Goal: Task Accomplishment & Management: Use online tool/utility

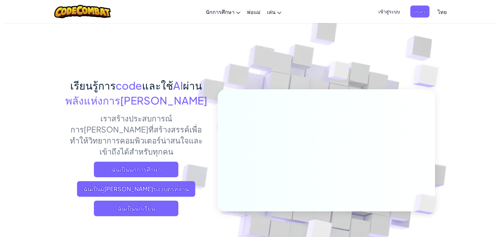
scroll to position [98, 0]
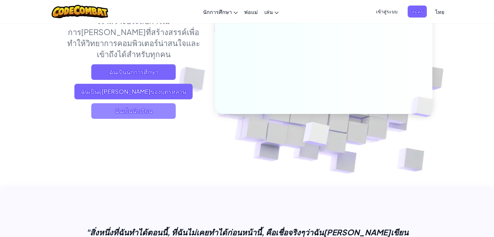
click at [144, 103] on span "ฉันเป็นนักเรียน" at bounding box center [133, 111] width 85 height 16
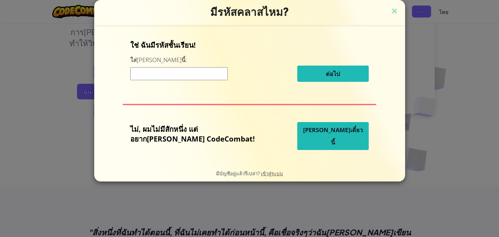
click at [312, 140] on span "[PERSON_NAME]เดี๋ยวนี้" at bounding box center [333, 136] width 60 height 20
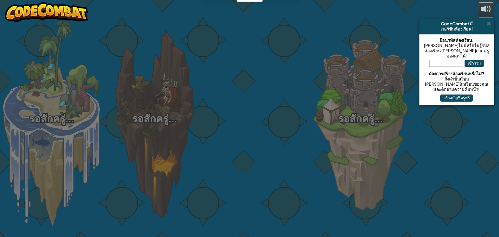
select select "th"
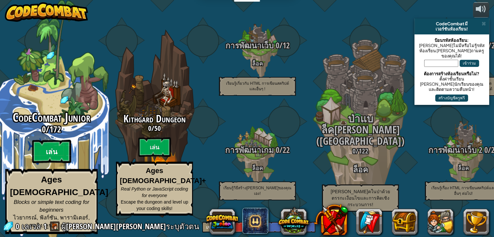
click at [47, 153] on btn "เล่น" at bounding box center [51, 151] width 39 height 23
select select "th"
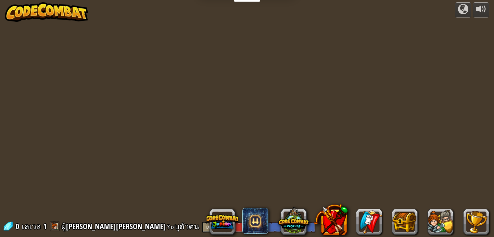
select select "th"
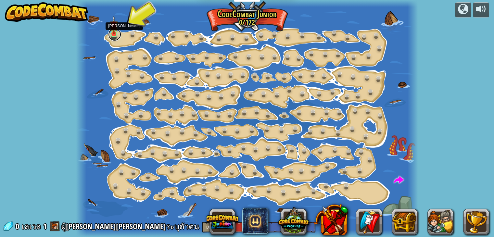
click at [115, 34] on link at bounding box center [114, 34] width 13 height 13
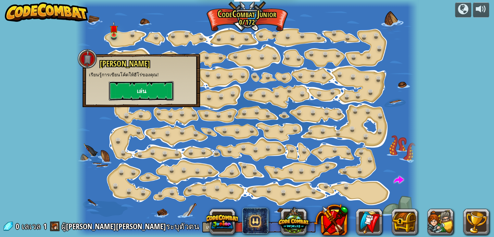
click at [147, 89] on button "เล่น" at bounding box center [141, 91] width 65 height 20
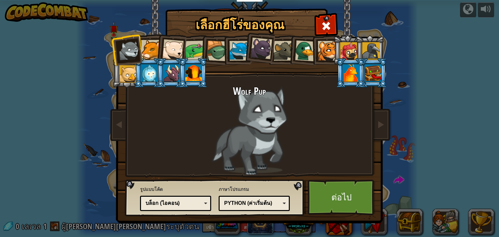
click at [248, 54] on li at bounding box center [259, 47] width 32 height 33
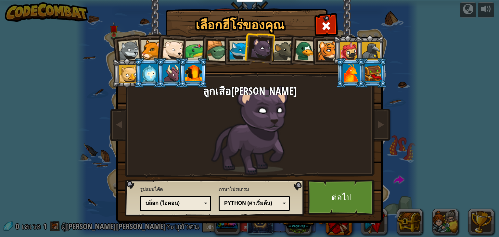
click at [287, 51] on div at bounding box center [284, 51] width 20 height 20
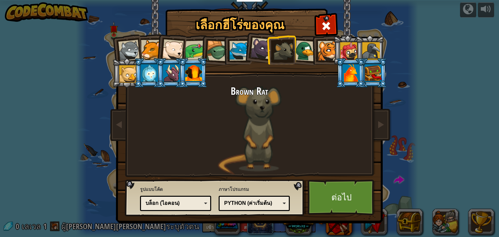
click at [306, 53] on div at bounding box center [305, 50] width 21 height 21
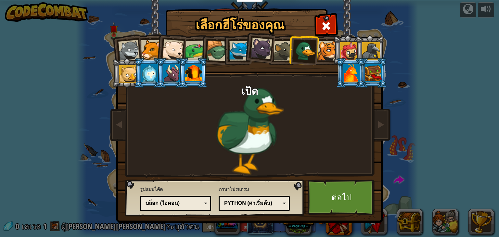
click at [132, 48] on div at bounding box center [128, 50] width 21 height 21
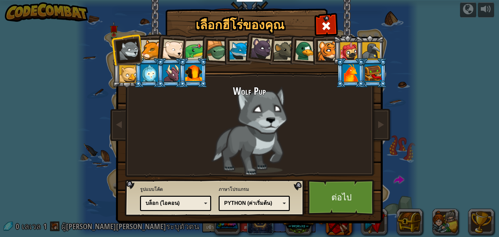
click at [146, 51] on div at bounding box center [151, 50] width 20 height 20
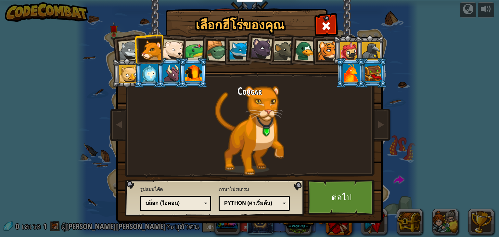
click at [175, 54] on div at bounding box center [172, 49] width 21 height 21
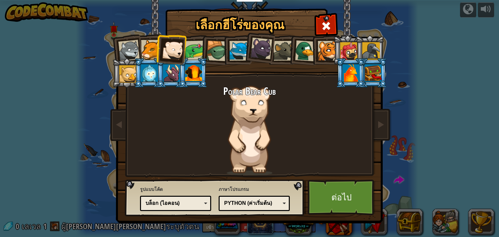
click at [186, 51] on div at bounding box center [195, 51] width 20 height 20
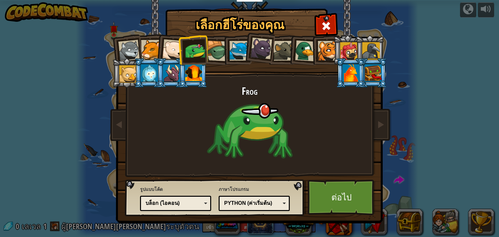
click at [210, 51] on div at bounding box center [217, 51] width 21 height 21
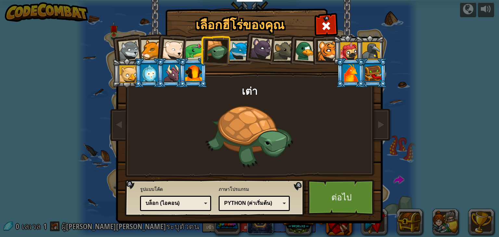
click at [234, 55] on div at bounding box center [239, 51] width 20 height 20
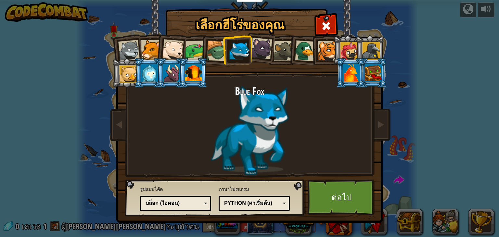
click at [169, 202] on div "บล็อก (ไอคอน)" at bounding box center [174, 203] width 56 height 7
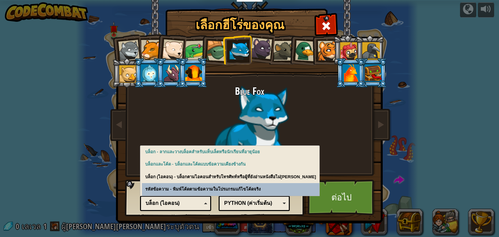
click at [252, 206] on div "Python (ค่าเริ่มต้น)" at bounding box center [252, 203] width 56 height 7
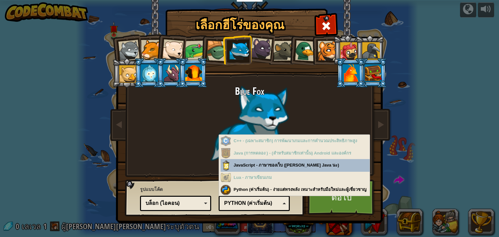
click at [250, 201] on div "Python (ค่าเริ่มต้น)" at bounding box center [252, 203] width 56 height 7
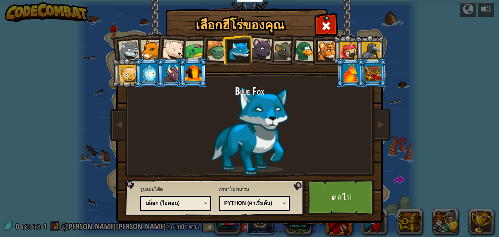
click at [250, 201] on div "Python (ค่าเริ่มต้น)" at bounding box center [252, 203] width 56 height 7
click at [272, 187] on div "ภาษาโปรแกรม Python (ค่าเริ่มต้น) JavaScript Lua C++ Java (การทดลอง ) Python (ค่…" at bounding box center [254, 199] width 71 height 28
click at [322, 201] on link "ต่อไป" at bounding box center [342, 198] width 68 height 36
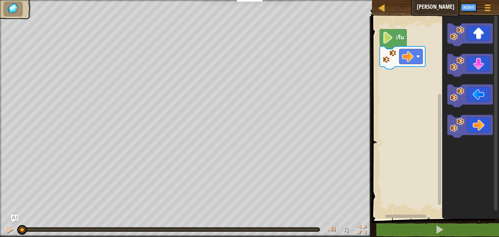
click at [387, 40] on image "พื้นที่ทำงาน Blockly" at bounding box center [388, 38] width 11 height 12
click at [390, 41] on image "พื้นที่ทำงาน Blockly" at bounding box center [388, 38] width 11 height 12
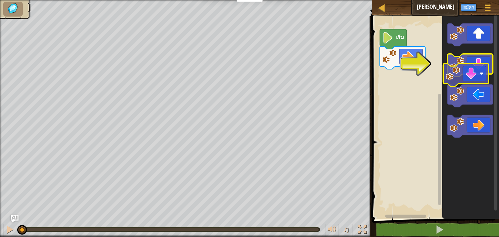
click at [466, 75] on g "พื้นที่ทำงาน Blockly" at bounding box center [471, 80] width 46 height 114
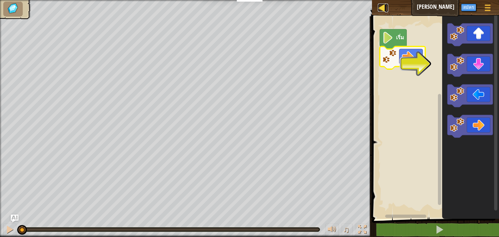
click at [383, 7] on div at bounding box center [382, 8] width 8 height 8
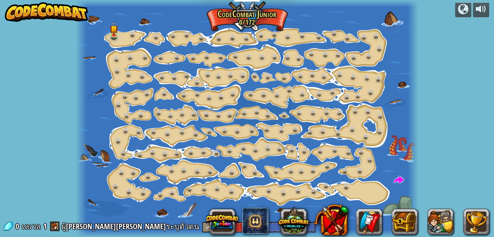
select select "th"
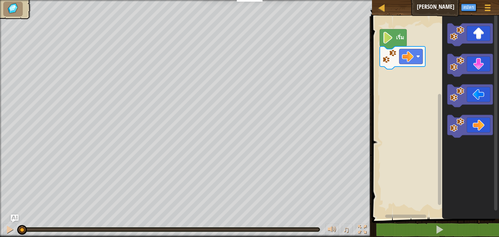
click at [389, 35] on image "พื้นที่ทำงาน Blockly" at bounding box center [388, 38] width 11 height 12
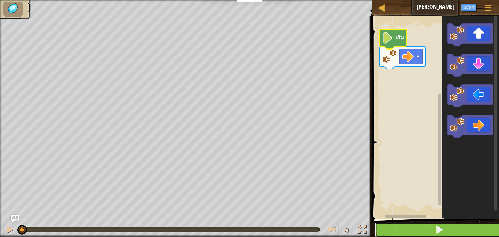
click at [457, 231] on button at bounding box center [439, 230] width 129 height 15
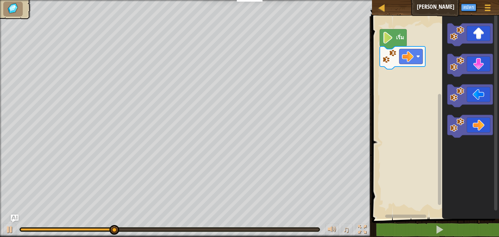
click at [410, 72] on div "เริ่ม" at bounding box center [434, 116] width 129 height 206
click at [411, 74] on div "เริ่ม" at bounding box center [434, 116] width 129 height 206
click at [452, 62] on image "พื้นที่ทำงาน Blockly" at bounding box center [457, 64] width 14 height 14
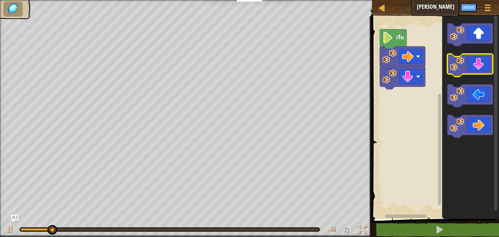
click at [456, 64] on image "พื้นที่ทำงาน Blockly" at bounding box center [457, 64] width 14 height 14
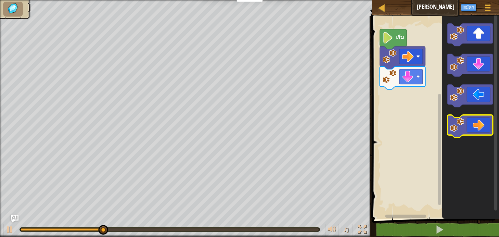
click at [448, 132] on icon "พื้นที่ทำงาน Blockly" at bounding box center [471, 126] width 46 height 23
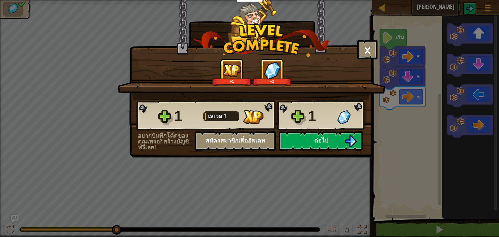
select select "th"
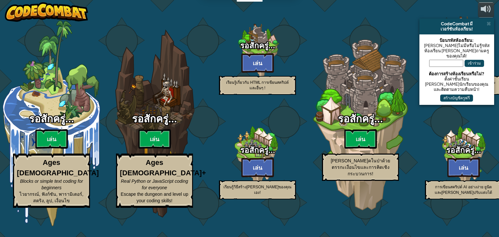
select select "th"
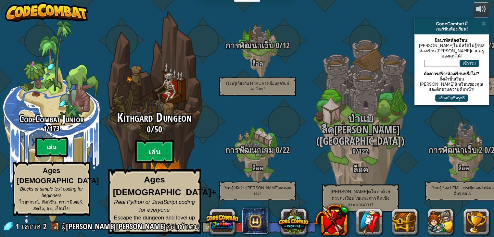
click at [152, 153] on btn "เล่น" at bounding box center [154, 151] width 39 height 23
select select "th"
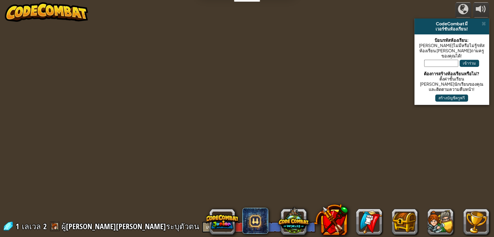
select select "th"
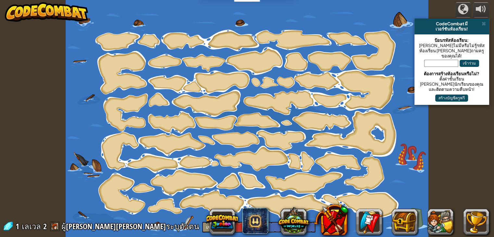
select select "th"
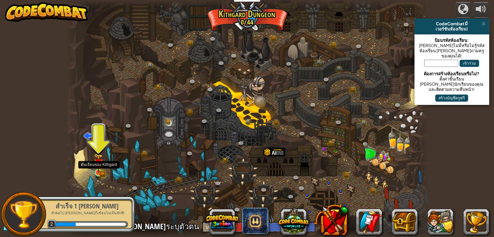
click at [98, 165] on img at bounding box center [98, 163] width 5 height 5
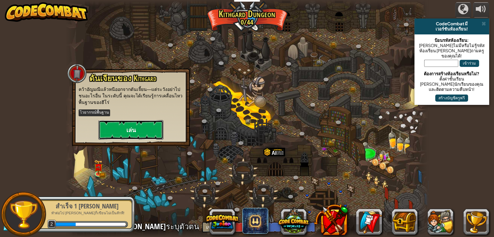
click at [131, 132] on button "เล่น" at bounding box center [130, 130] width 65 height 20
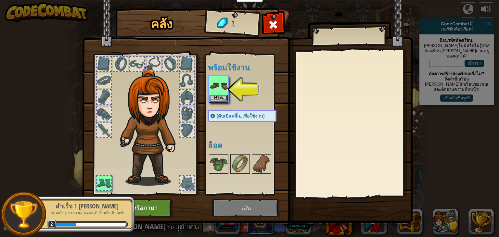
click at [215, 93] on img at bounding box center [219, 86] width 18 height 18
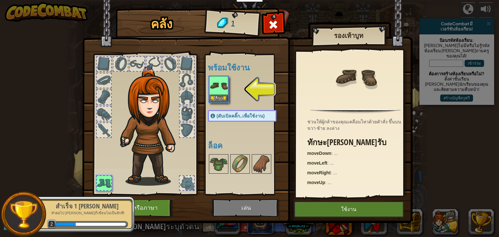
click at [215, 93] on img at bounding box center [219, 86] width 18 height 18
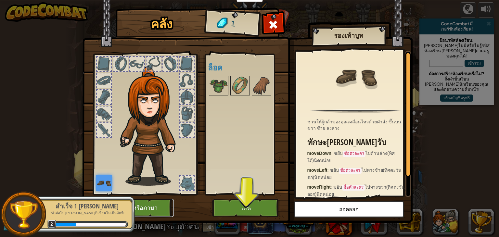
click at [152, 205] on button "เปลี่ยนฮีโร่หรือภาษา" at bounding box center [132, 208] width 83 height 18
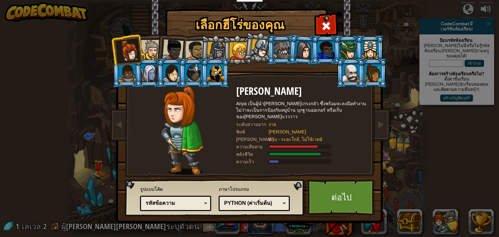
click at [168, 49] on div at bounding box center [172, 49] width 21 height 21
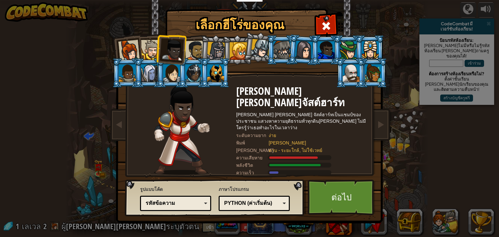
click at [147, 47] on div at bounding box center [151, 50] width 20 height 20
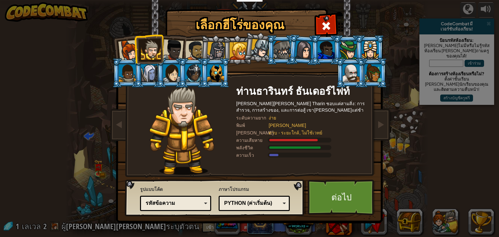
click at [213, 52] on div at bounding box center [216, 51] width 19 height 19
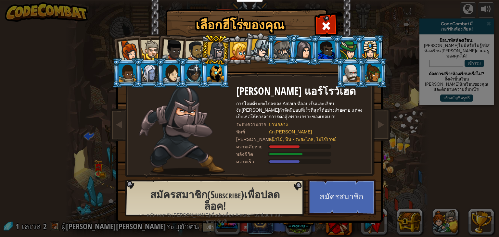
click at [192, 54] on div at bounding box center [195, 51] width 20 height 20
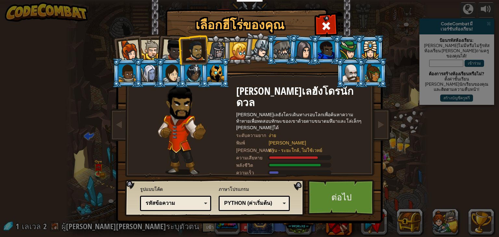
click at [177, 54] on div at bounding box center [172, 49] width 21 height 21
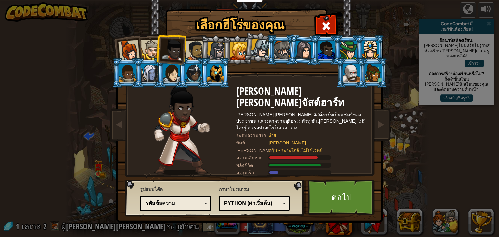
click at [147, 51] on div at bounding box center [151, 50] width 20 height 20
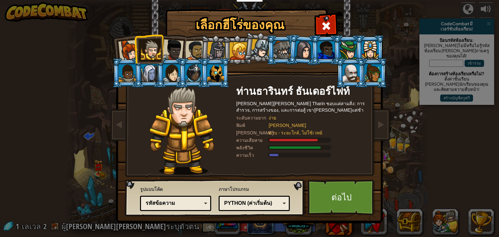
click at [268, 202] on div "Python (ค่าเริ่มต้น)" at bounding box center [252, 203] width 56 height 7
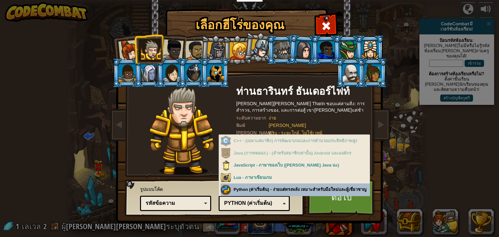
click at [249, 186] on div "ภาษาโปรแกรม Python (ค่าเริ่มต้น) JavaScript Lua C++ Java (การทดลอง ) Python (ค่…" at bounding box center [254, 198] width 71 height 27
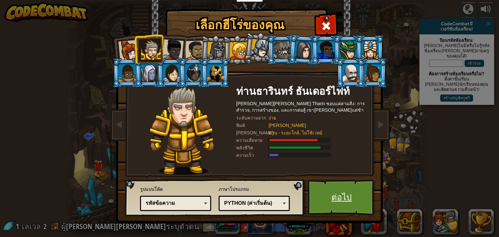
click at [317, 204] on link "ต่อไป" at bounding box center [342, 198] width 68 height 36
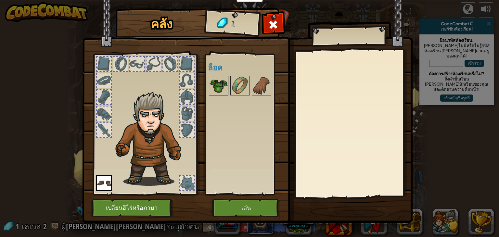
click at [216, 84] on img at bounding box center [219, 86] width 18 height 18
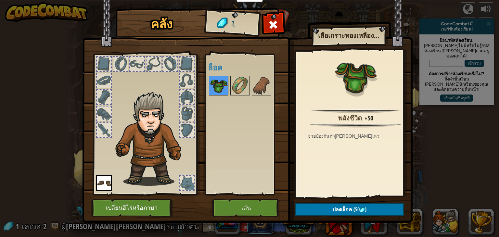
click at [216, 84] on img at bounding box center [219, 86] width 18 height 18
click at [243, 202] on button "เล่น" at bounding box center [246, 208] width 68 height 18
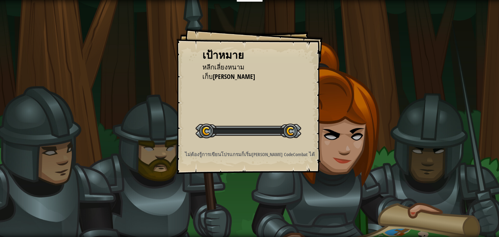
click at [243, 207] on div "เป้าหมาย หลีกเลี่ยงหนาม เก็บ[PERSON_NAME] เริ่มด่าน เกิดข้อผิดพลาดในการโหลดจากเ…" at bounding box center [249, 118] width 499 height 237
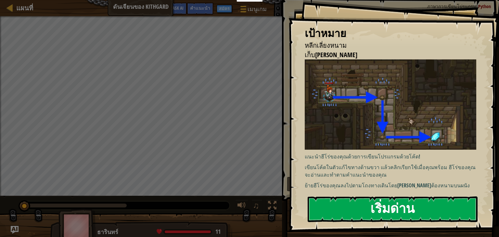
click at [377, 202] on button "เริ่มด่าน" at bounding box center [393, 210] width 170 height 26
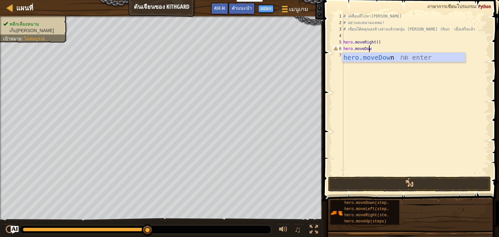
scroll to position [3, 2]
type textarea "hero.moveDown"
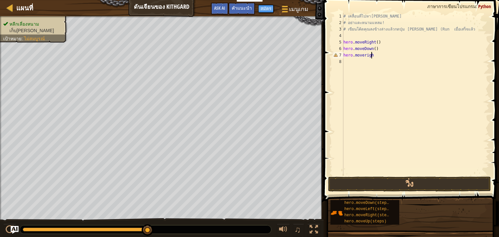
type textarea "hero.moveright"
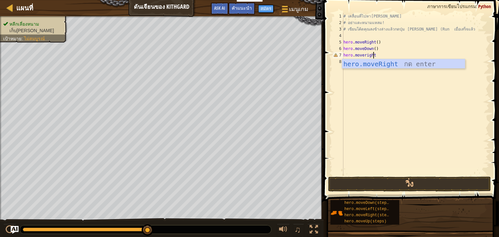
scroll to position [3, 0]
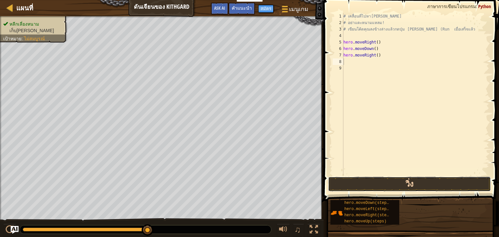
click at [403, 185] on button "วิ่ง" at bounding box center [409, 184] width 163 height 15
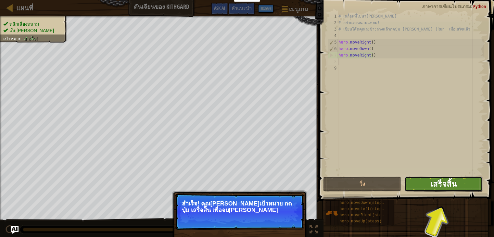
click at [447, 188] on span "เสร็จสิ้น" at bounding box center [444, 184] width 26 height 10
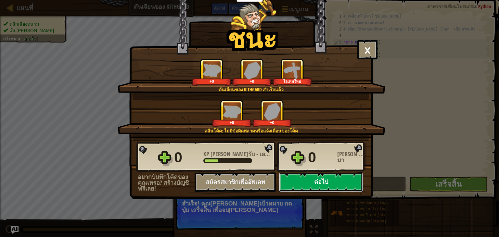
click at [324, 184] on button "ต่อไป" at bounding box center [321, 183] width 84 height 20
select select "th"
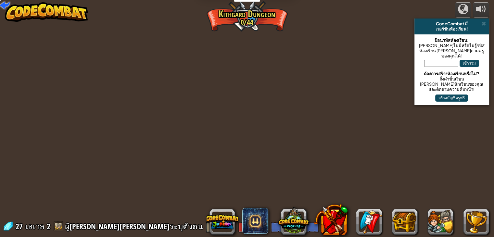
select select "th"
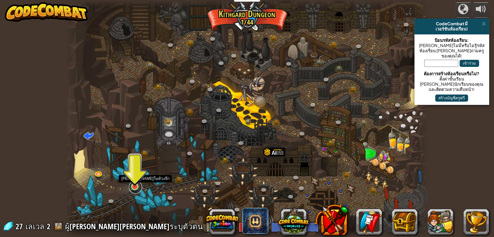
click at [135, 188] on link at bounding box center [135, 187] width 13 height 13
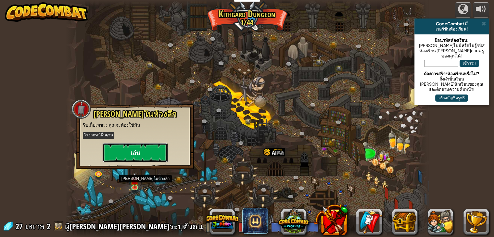
click at [136, 151] on button "เล่น" at bounding box center [135, 153] width 65 height 20
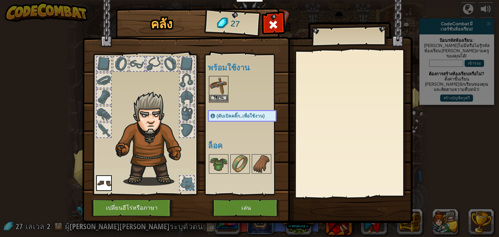
click at [217, 86] on img at bounding box center [219, 86] width 18 height 18
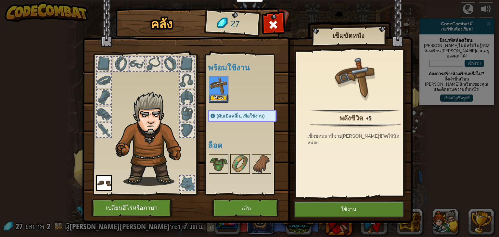
click at [217, 86] on img at bounding box center [219, 86] width 18 height 18
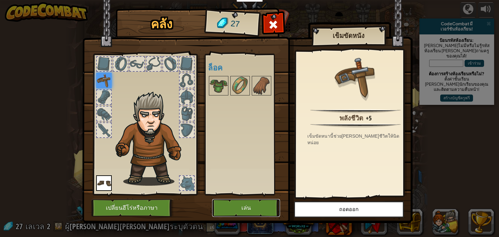
drag, startPoint x: 237, startPoint y: 203, endPoint x: 238, endPoint y: 198, distance: 5.6
click at [238, 201] on button "เล่น" at bounding box center [246, 208] width 68 height 18
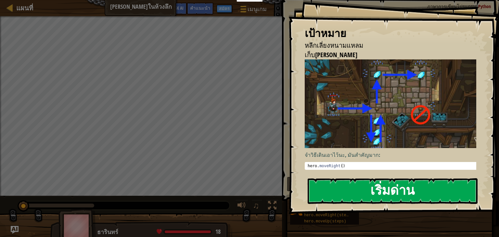
click at [371, 182] on button "เริ่มด่าน" at bounding box center [393, 191] width 170 height 26
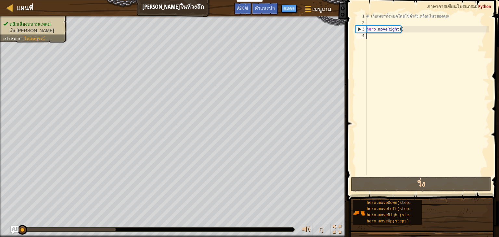
type textarea "g"
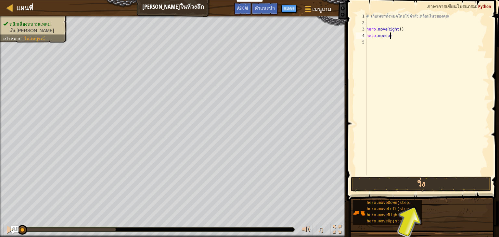
scroll to position [3, 2]
type textarea "heto.moedown"
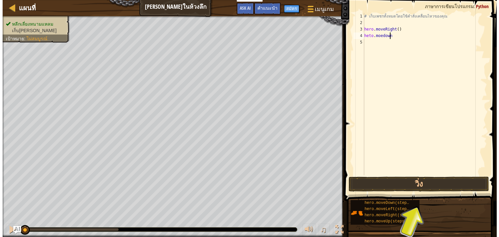
scroll to position [3, 0]
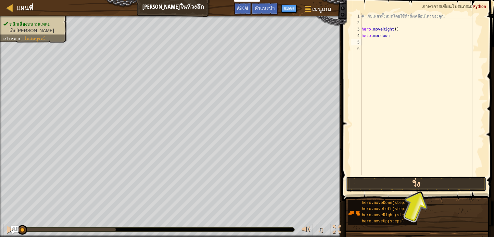
click at [420, 184] on button "วิ่ง" at bounding box center [416, 184] width 140 height 15
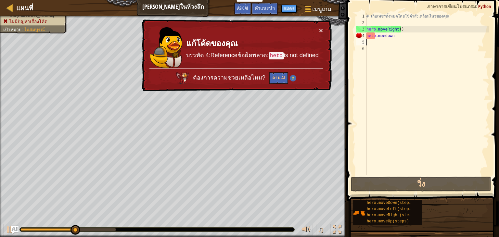
click at [394, 36] on div "# เก็บเพชรทั้งหมดโดยใช้คำสั่งเคลื่อนไหวของคุณ hero . moveRight ( ) heto . moedo…" at bounding box center [427, 101] width 124 height 176
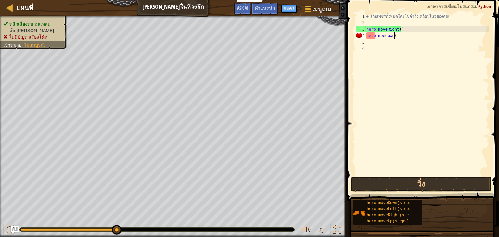
scroll to position [3, 2]
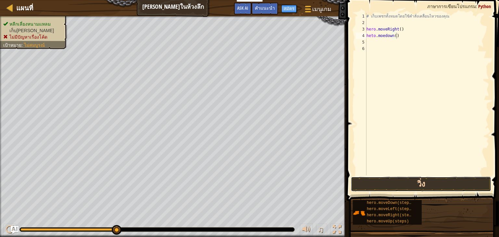
click at [407, 180] on button "วิ่ง" at bounding box center [421, 184] width 140 height 15
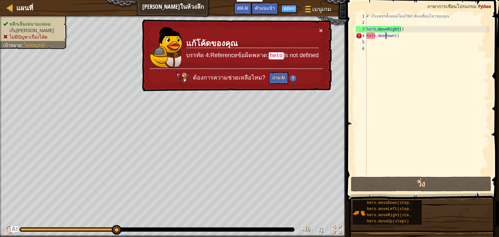
click at [386, 36] on div "# เก็บเพชรทั้งหมดโดยใช้คำสั่งเคลื่อนไหวของคุณ hero . moveRight ( ) heto . moedo…" at bounding box center [427, 101] width 124 height 176
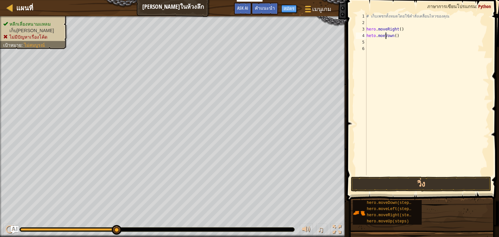
type textarea "heto.moown()"
